Goal: Transaction & Acquisition: Purchase product/service

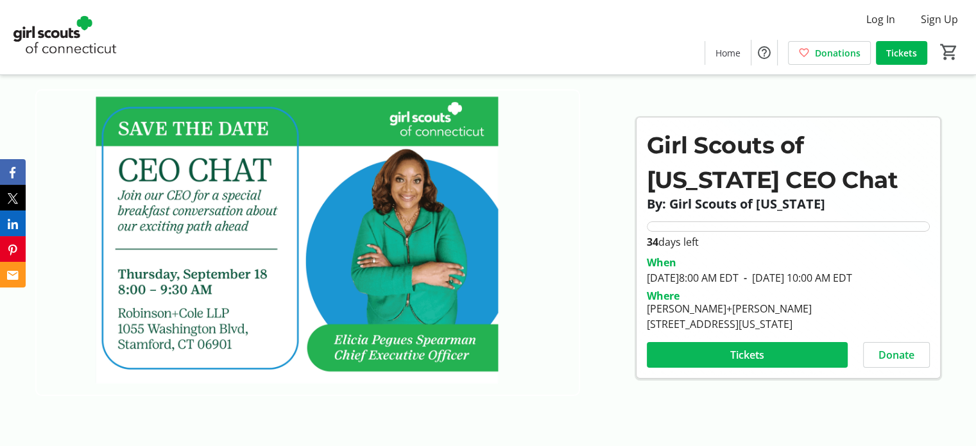
click at [779, 353] on span at bounding box center [747, 354] width 201 height 31
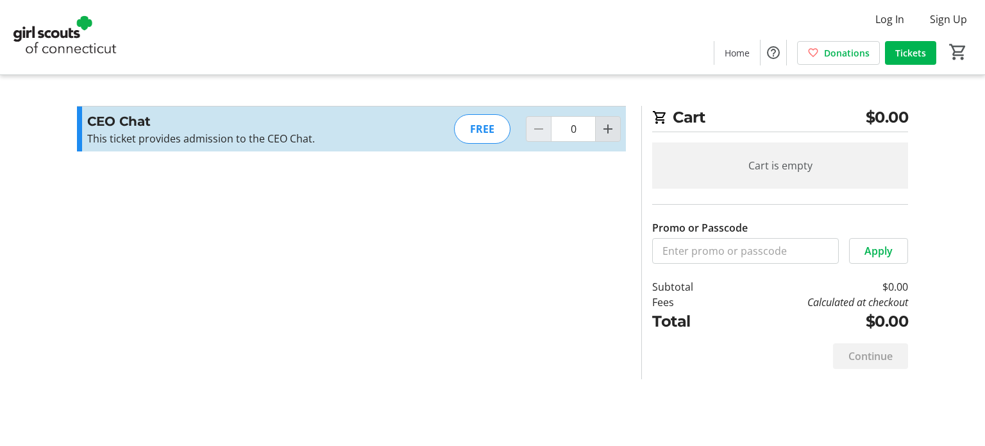
click at [613, 126] on mat-icon "Increment by one" at bounding box center [607, 128] width 15 height 15
type input "1"
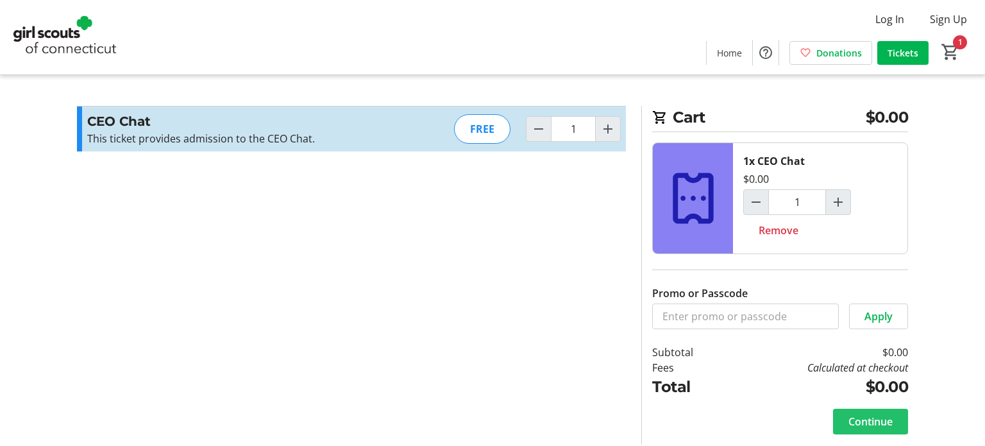
click at [881, 421] on span "Continue" at bounding box center [871, 421] width 44 height 15
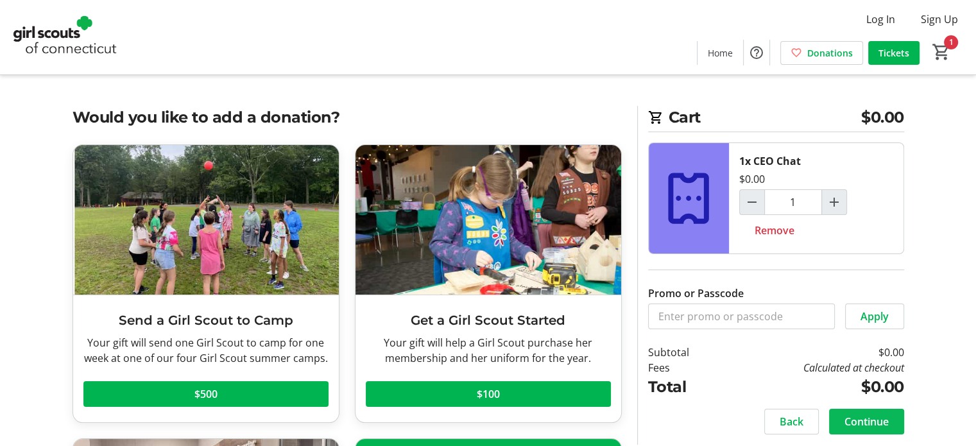
click at [862, 417] on span "Continue" at bounding box center [866, 421] width 44 height 15
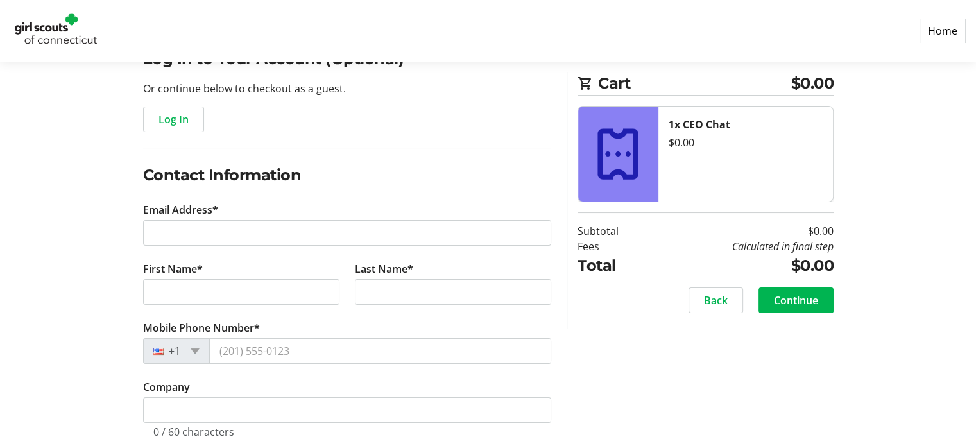
scroll to position [128, 0]
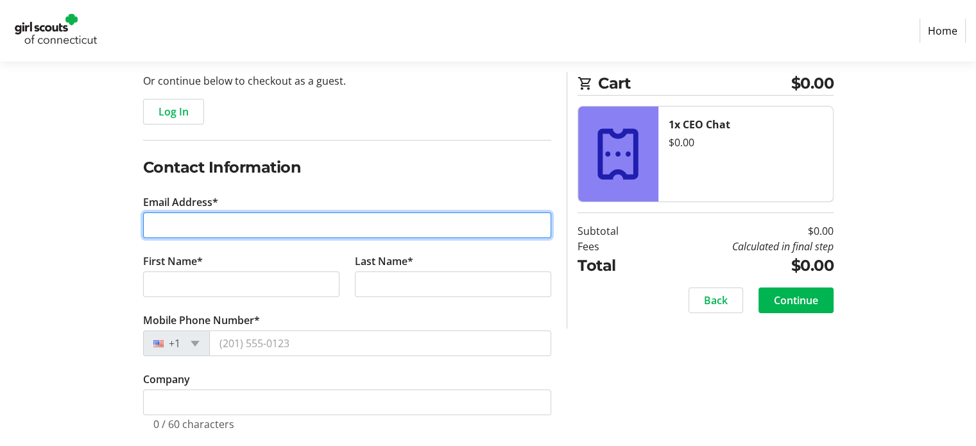
click at [454, 228] on input "Email Address*" at bounding box center [347, 225] width 408 height 26
type input "[EMAIL_ADDRESS][DOMAIN_NAME]"
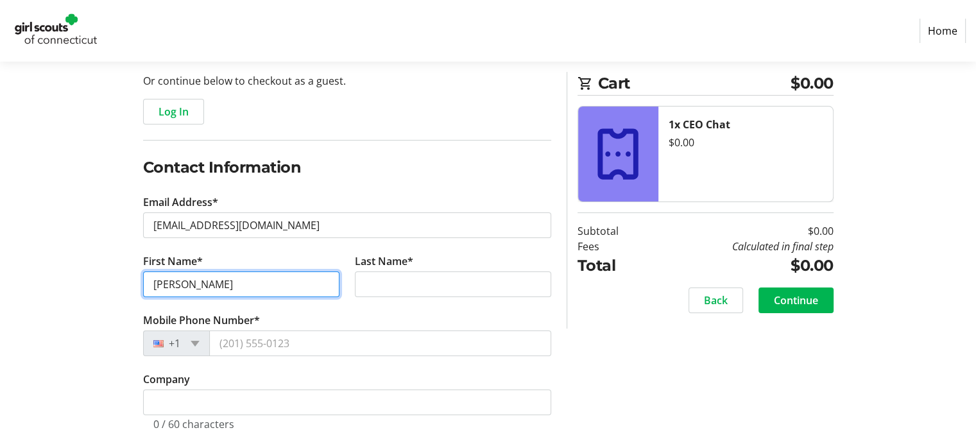
type input "[PERSON_NAME]"
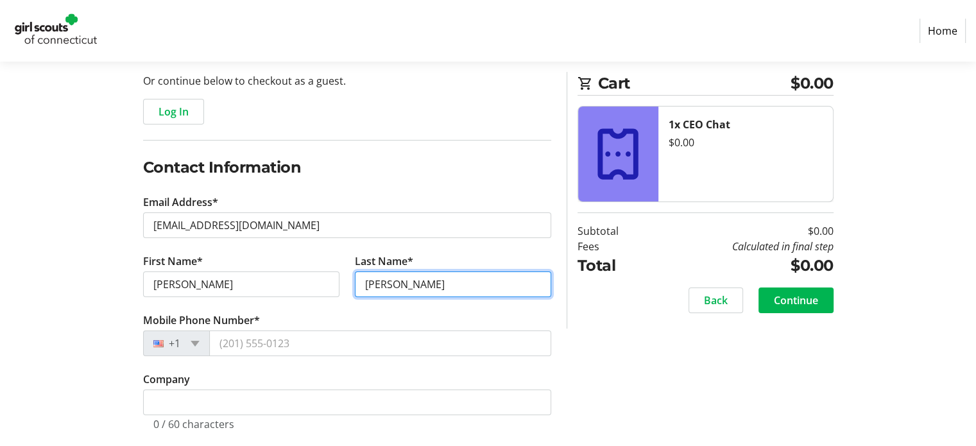
type input "[PERSON_NAME]"
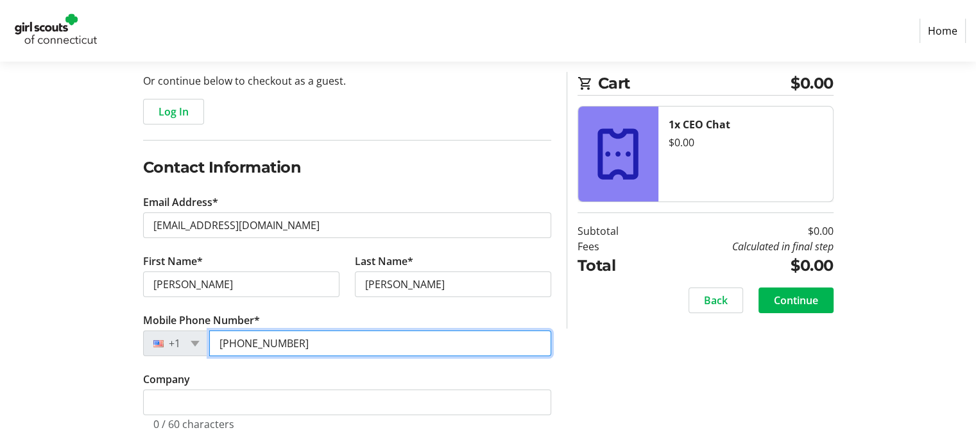
type input "[PHONE_NUMBER]"
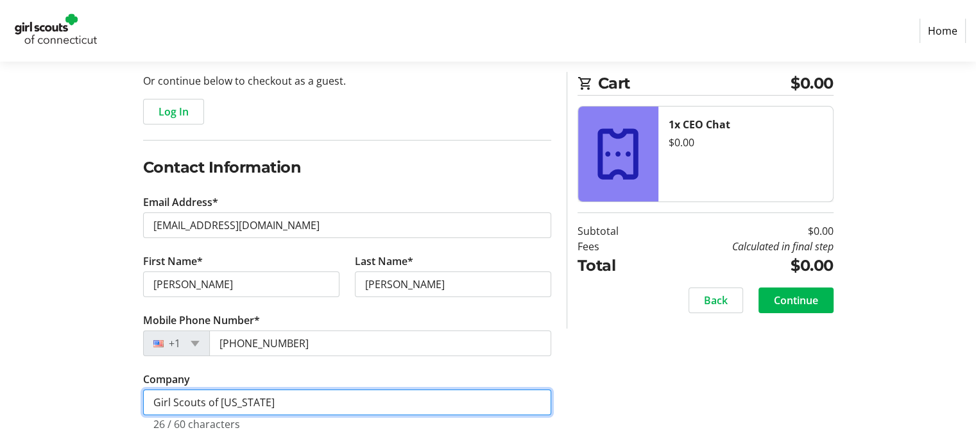
type input "Girl Scouts of [US_STATE]"
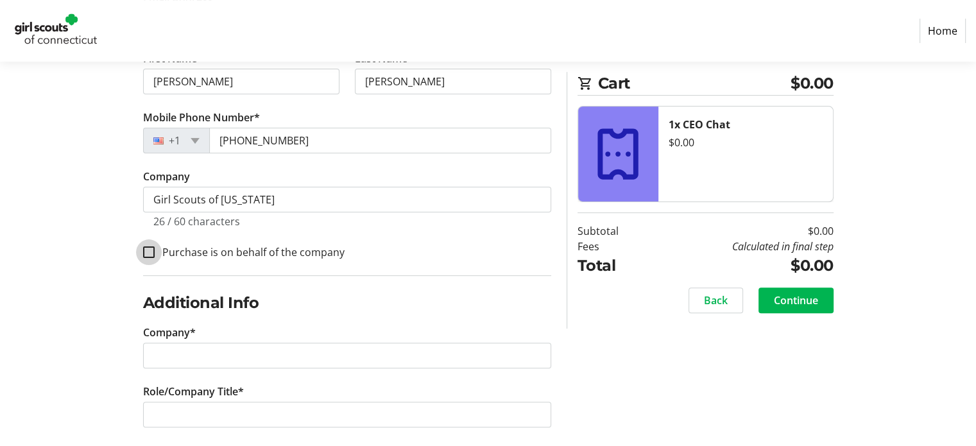
scroll to position [341, 0]
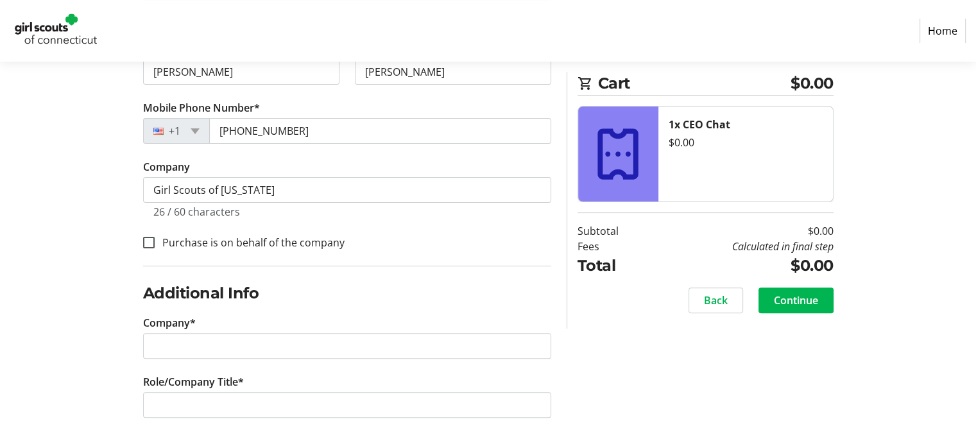
click at [64, 260] on section "Purchase Step 1 of 5 Cart $0.00 1x CEO Chat $0.00 Subtotal $0.00 Fees Calculate…" at bounding box center [488, 85] width 976 height 728
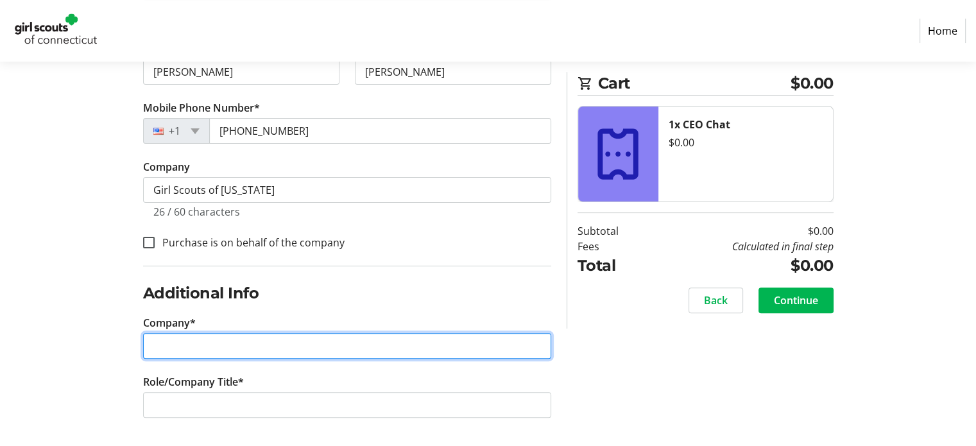
click at [188, 340] on input "Company*" at bounding box center [347, 346] width 408 height 26
type input "Girl Scouts of [US_STATE]"
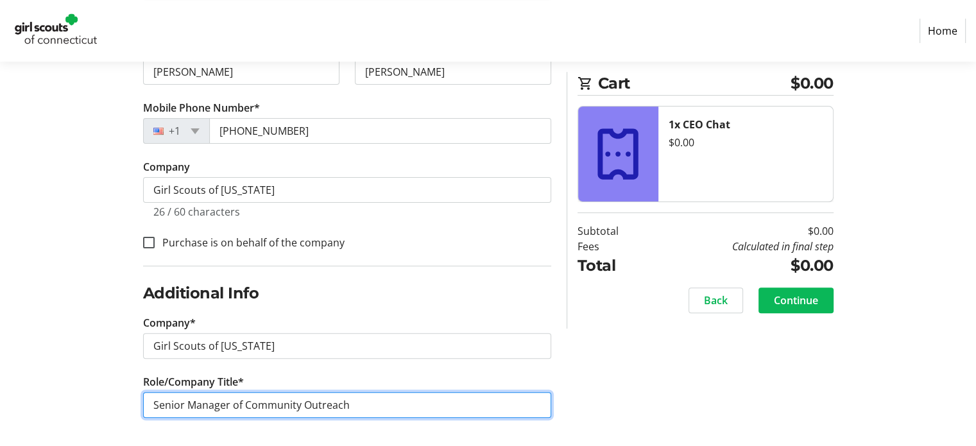
type input "Senior Manager of Community Outreach"
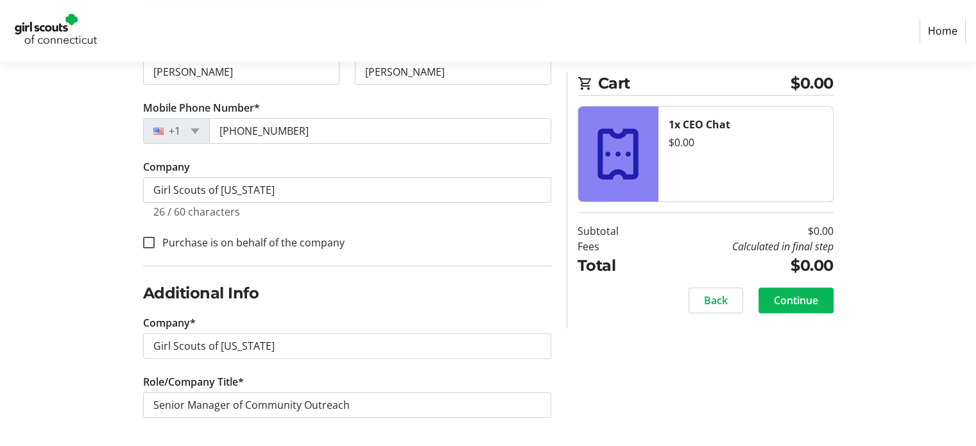
click at [774, 294] on span "Continue" at bounding box center [796, 300] width 44 height 15
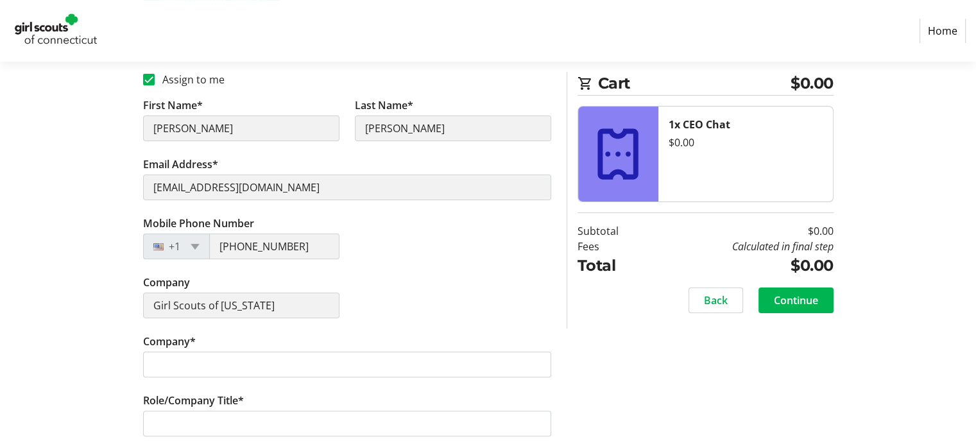
scroll to position [262, 0]
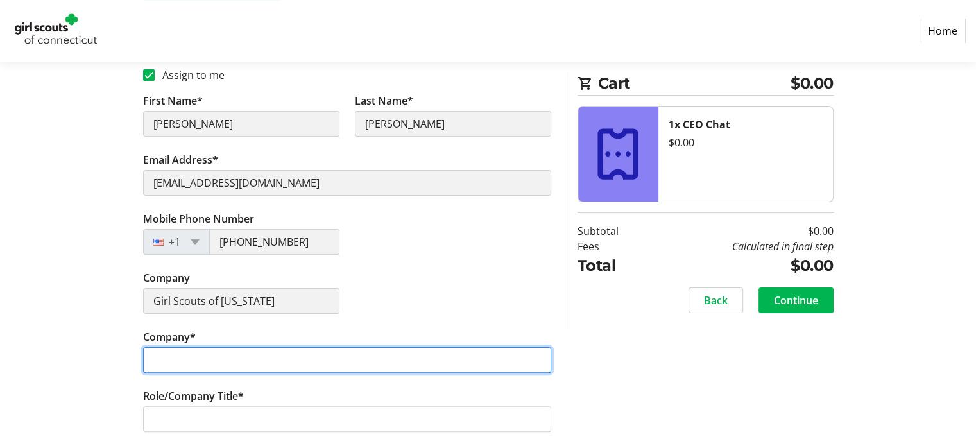
click at [452, 361] on input "Company*" at bounding box center [347, 360] width 408 height 26
type input "Girl Scouts of [US_STATE]"
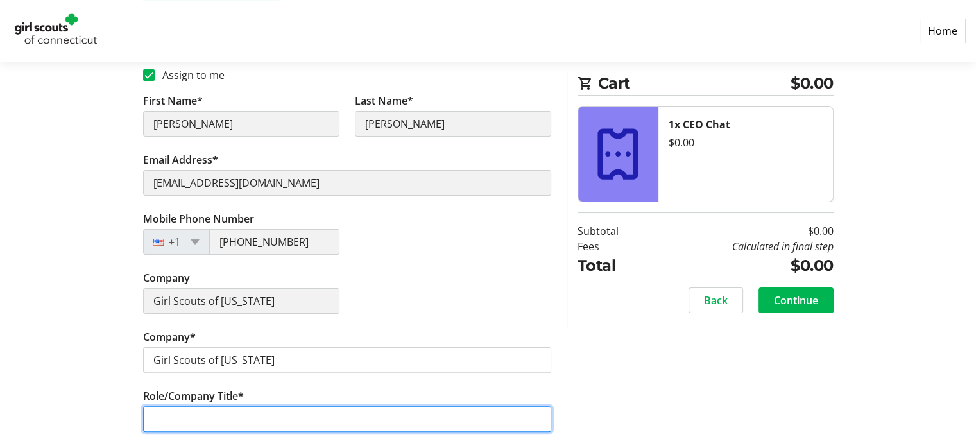
click at [282, 417] on input "Role/Company Title*" at bounding box center [347, 419] width 408 height 26
type input "Senior Manager of Community Outreach"
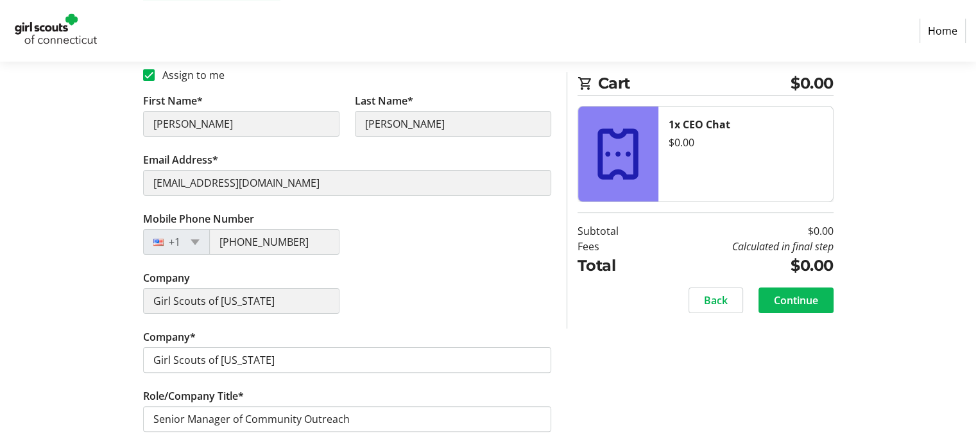
click at [788, 300] on span "Continue" at bounding box center [796, 300] width 44 height 15
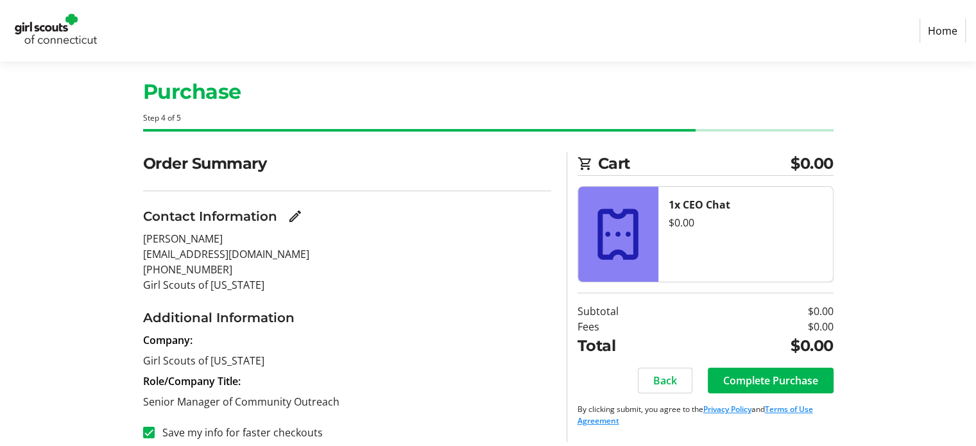
scroll to position [26, 0]
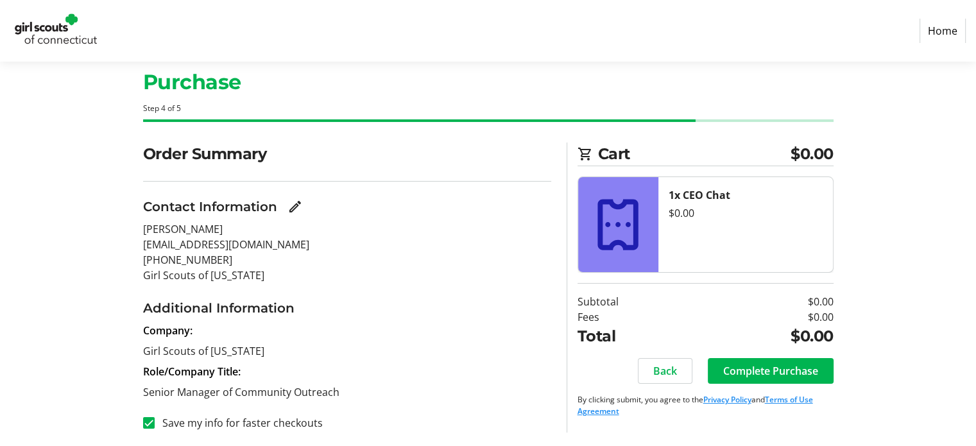
click at [300, 420] on label "Save my info for faster checkouts" at bounding box center [239, 422] width 168 height 15
click at [155, 420] on input "Save my info for faster checkouts" at bounding box center [149, 423] width 12 height 12
checkbox input "false"
click at [760, 374] on span "Complete Purchase" at bounding box center [770, 370] width 95 height 15
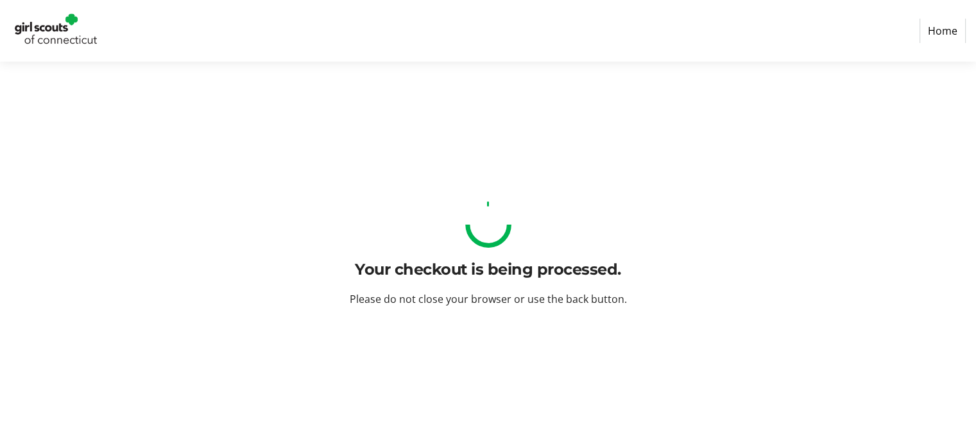
scroll to position [0, 0]
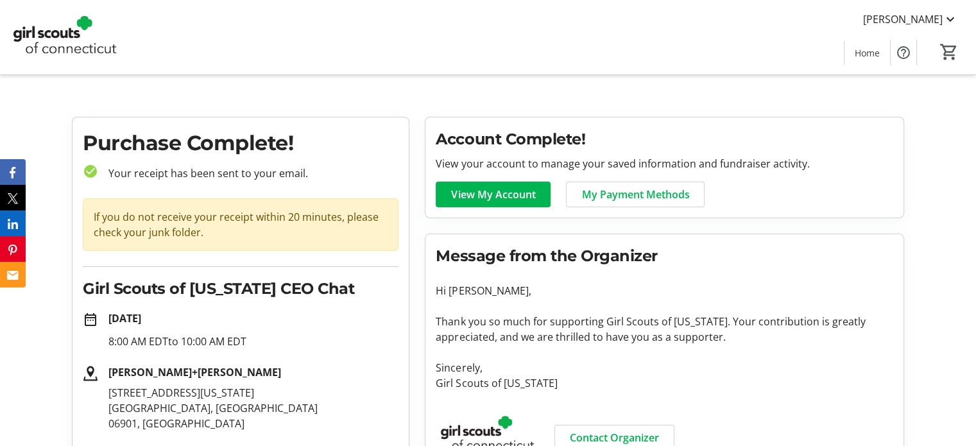
scroll to position [128, 0]
